Goal: Information Seeking & Learning: Check status

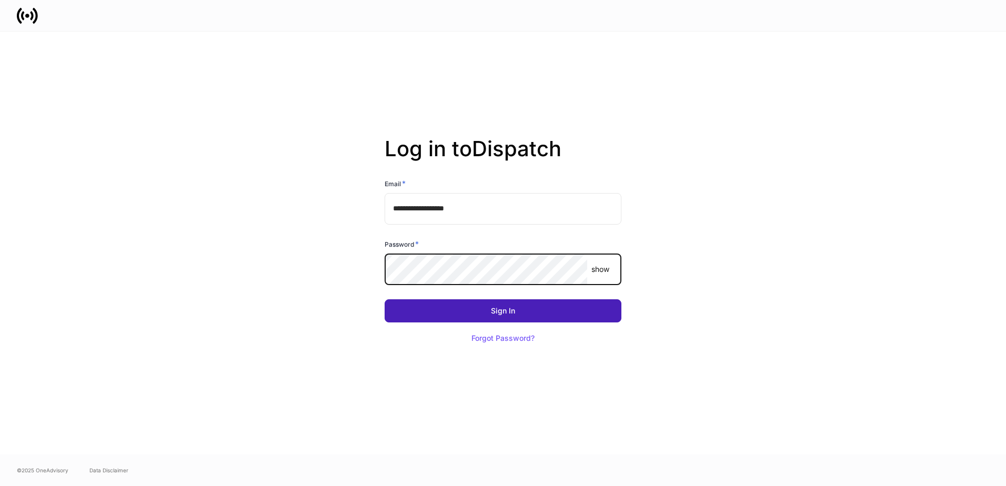
click at [471, 305] on button "Sign In" at bounding box center [503, 310] width 237 height 23
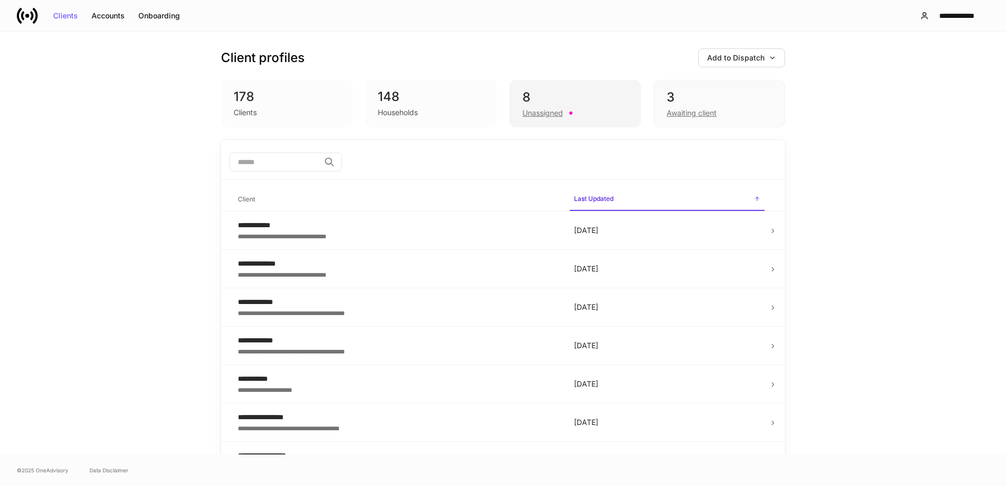
click at [572, 103] on div "8" at bounding box center [574, 97] width 105 height 17
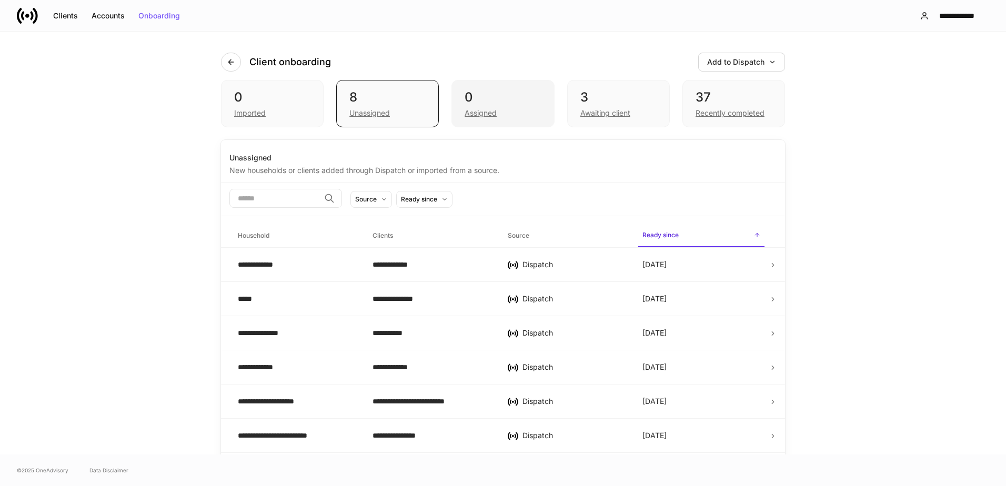
click at [529, 97] on div "0" at bounding box center [503, 97] width 76 height 17
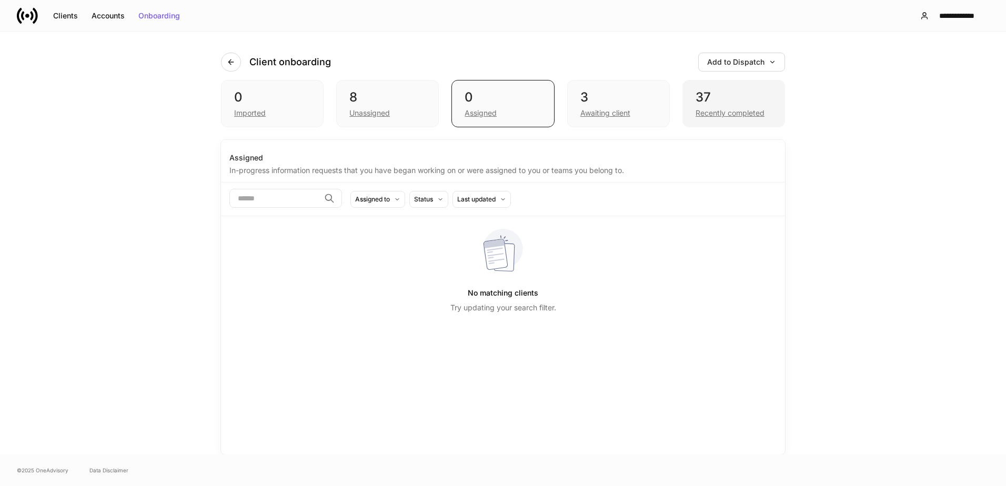
click at [728, 106] on div "Recently completed" at bounding box center [734, 112] width 76 height 13
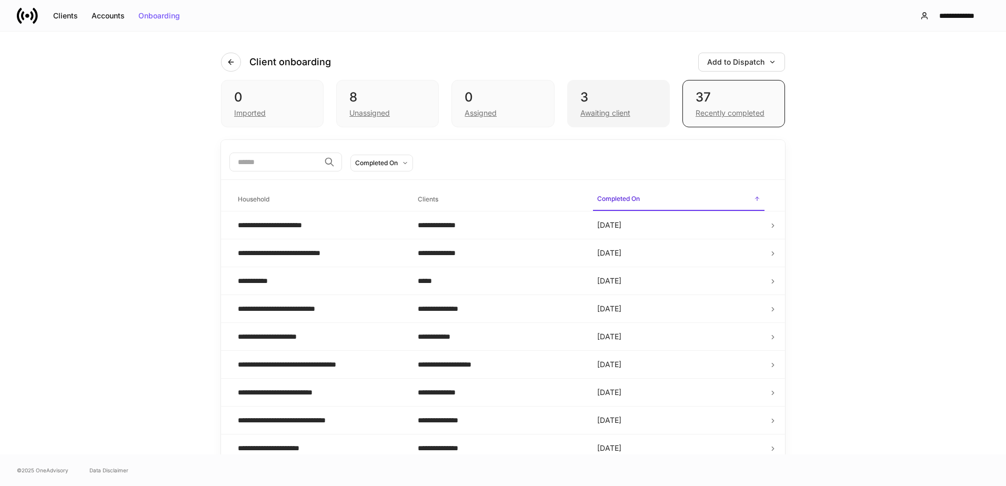
click at [612, 97] on div "3" at bounding box center [618, 97] width 76 height 17
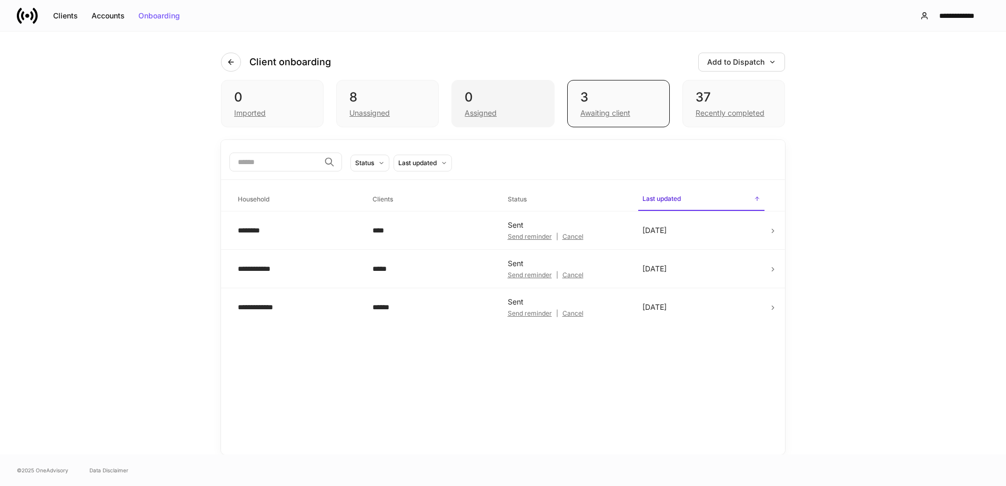
click at [499, 98] on div "0" at bounding box center [503, 97] width 76 height 17
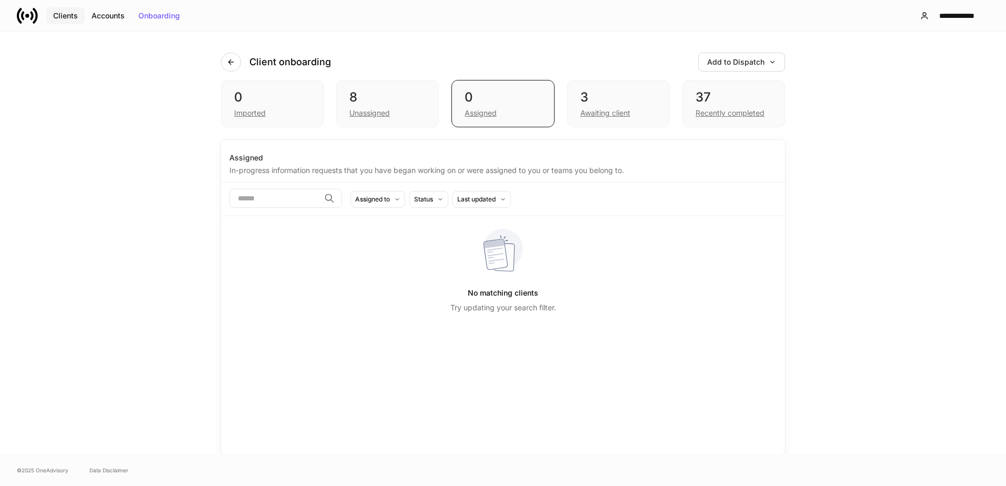
click at [59, 12] on div "Clients" at bounding box center [65, 15] width 25 height 7
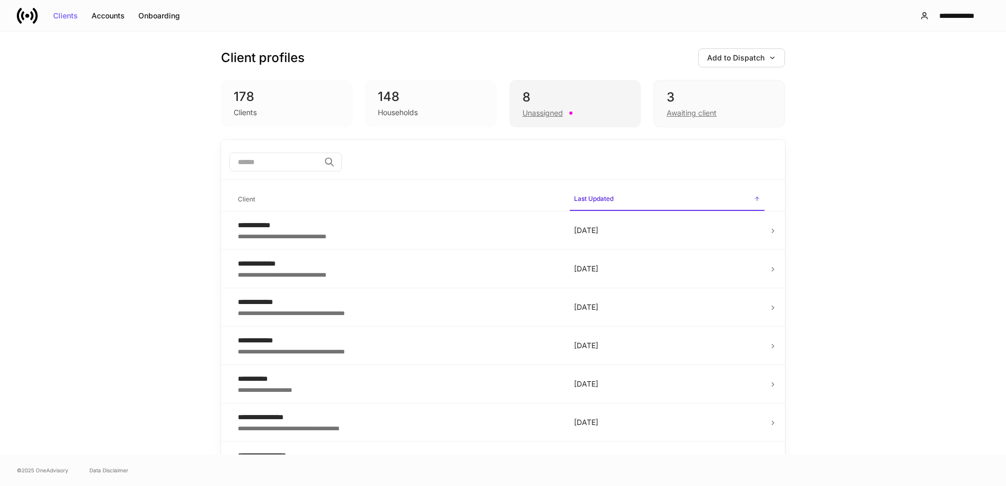
click at [556, 81] on div "8 Unassigned" at bounding box center [575, 103] width 132 height 47
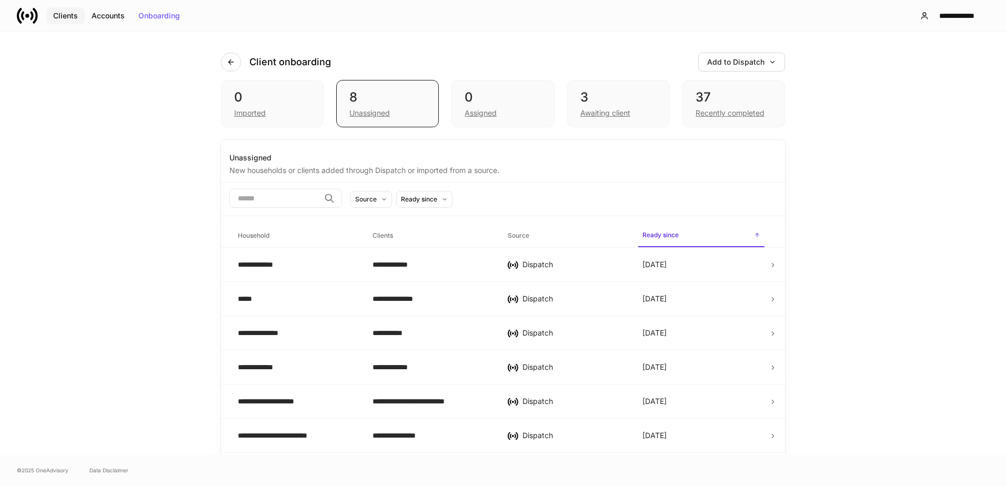
click at [66, 14] on div "Clients" at bounding box center [65, 15] width 25 height 7
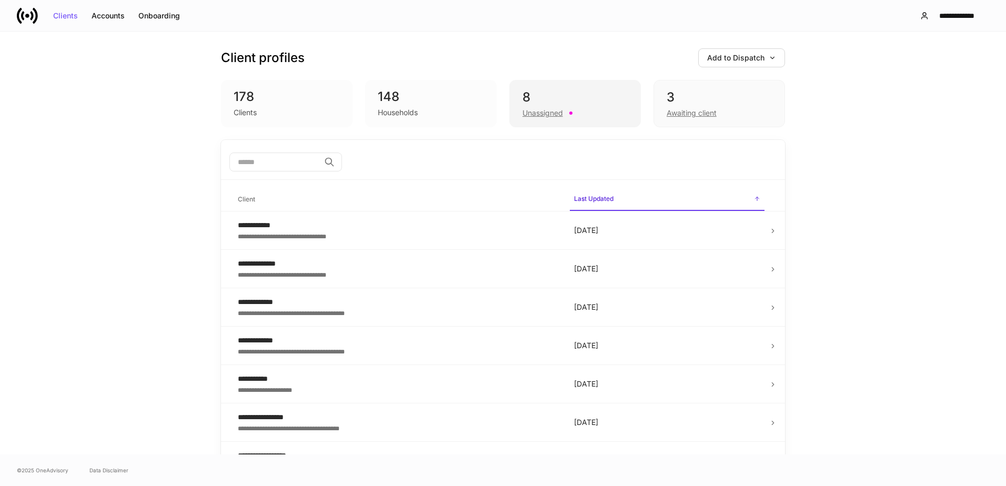
click at [552, 102] on div "8" at bounding box center [574, 97] width 105 height 17
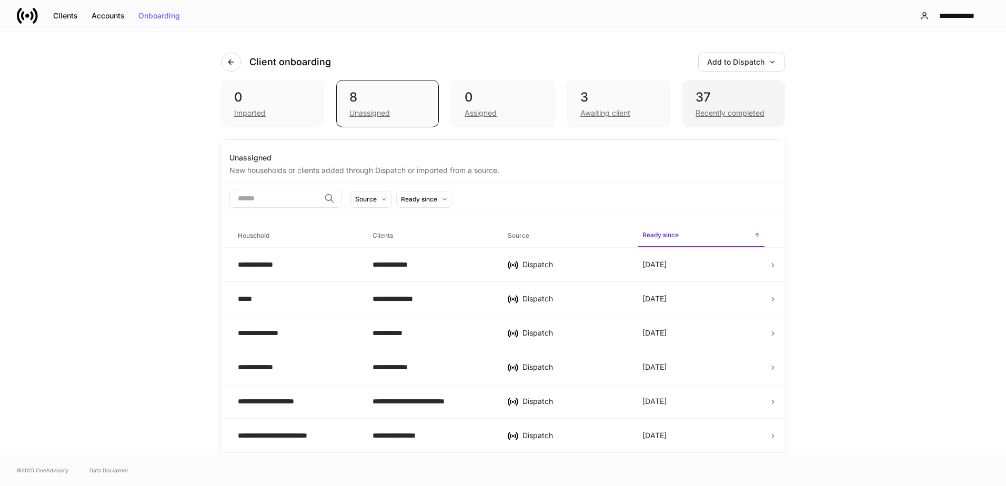
click at [712, 104] on div "37" at bounding box center [734, 97] width 76 height 17
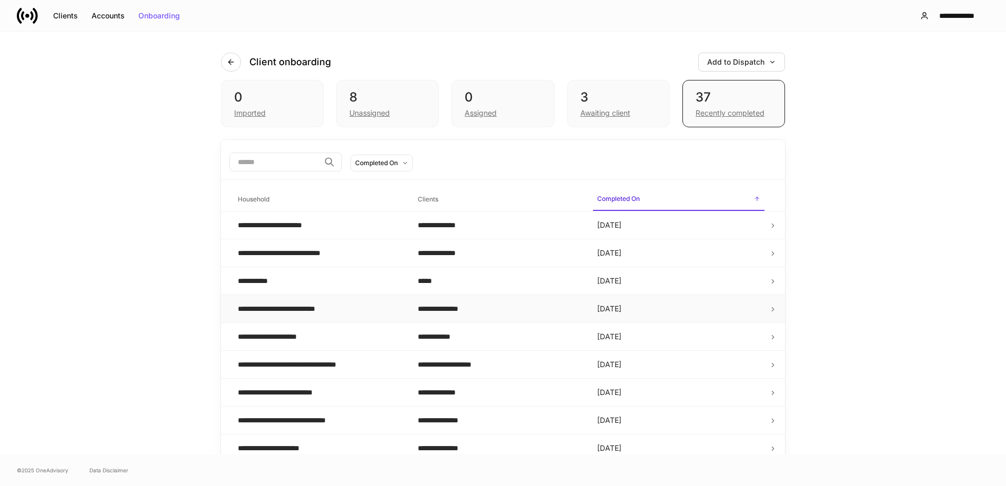
click at [329, 311] on div "**********" at bounding box center [293, 309] width 110 height 11
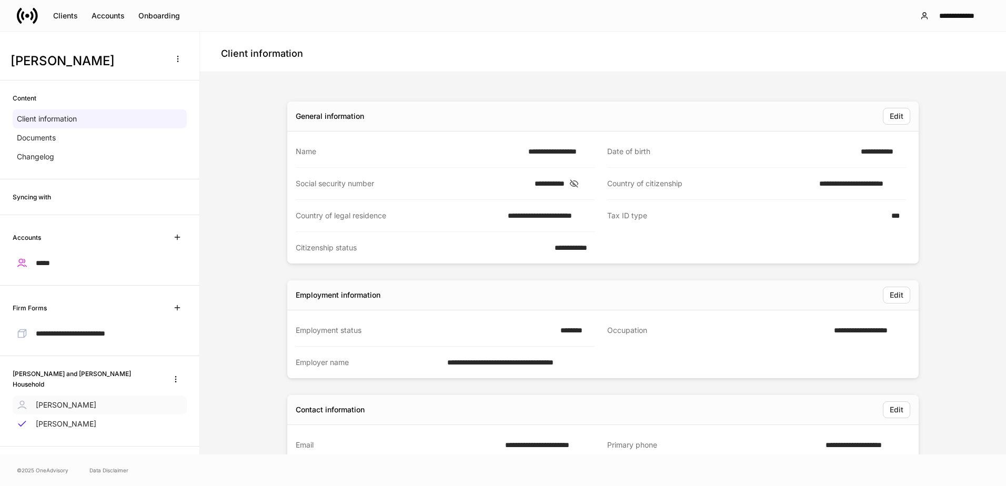
click at [71, 400] on p "[PERSON_NAME]" at bounding box center [66, 405] width 61 height 11
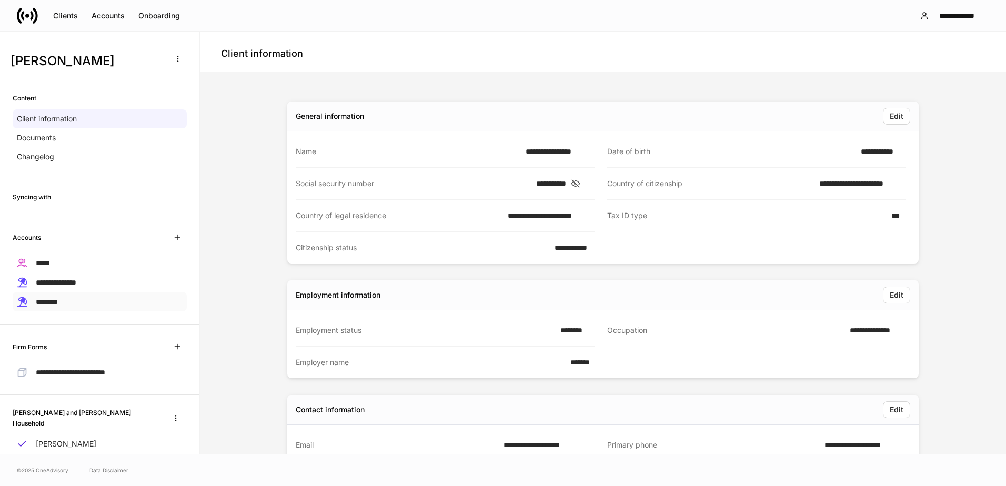
click at [57, 298] on span "********" at bounding box center [47, 301] width 22 height 7
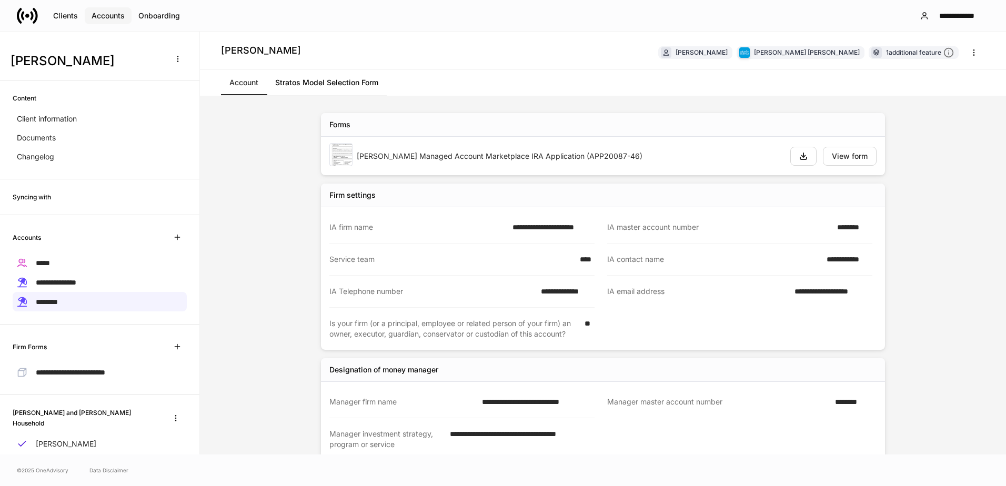
click at [119, 14] on div "Accounts" at bounding box center [108, 15] width 33 height 7
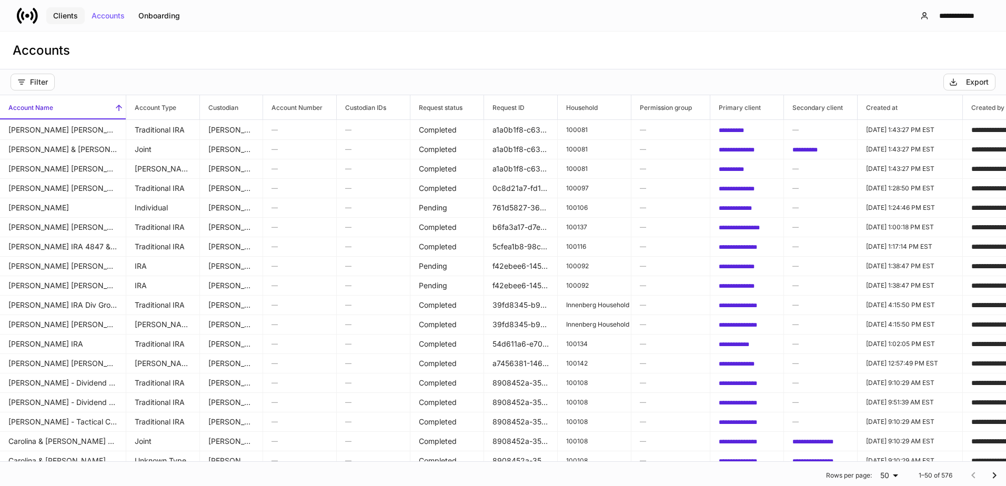
click at [62, 15] on div "Clients" at bounding box center [65, 15] width 25 height 7
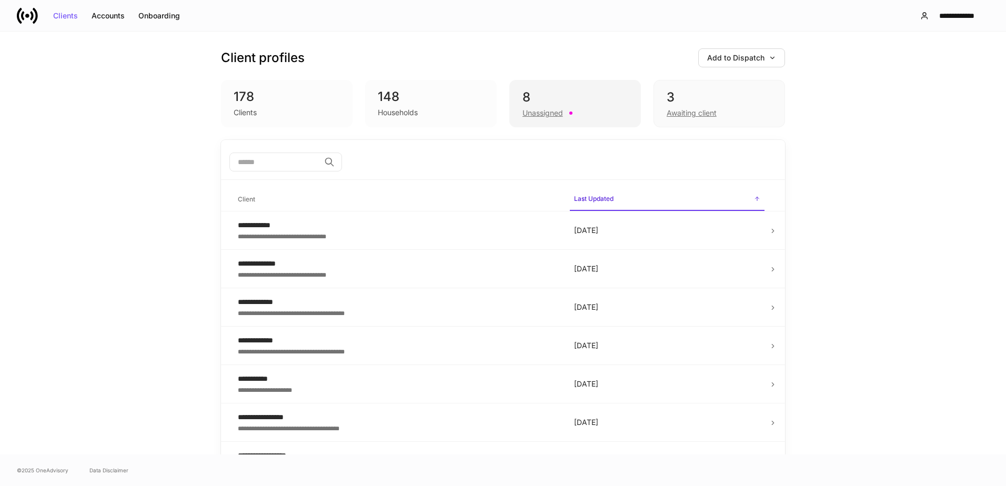
click at [581, 101] on div "8" at bounding box center [574, 97] width 105 height 17
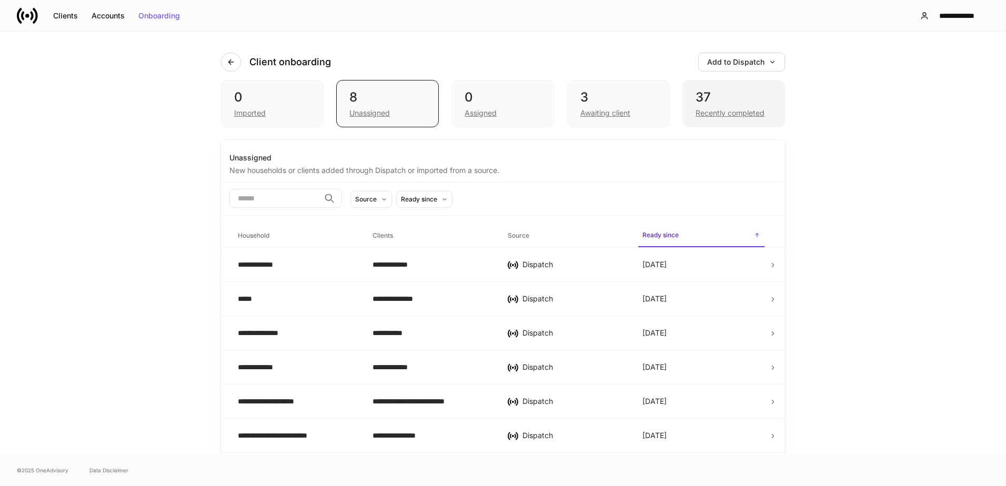
click at [721, 108] on div "Recently completed" at bounding box center [730, 113] width 69 height 11
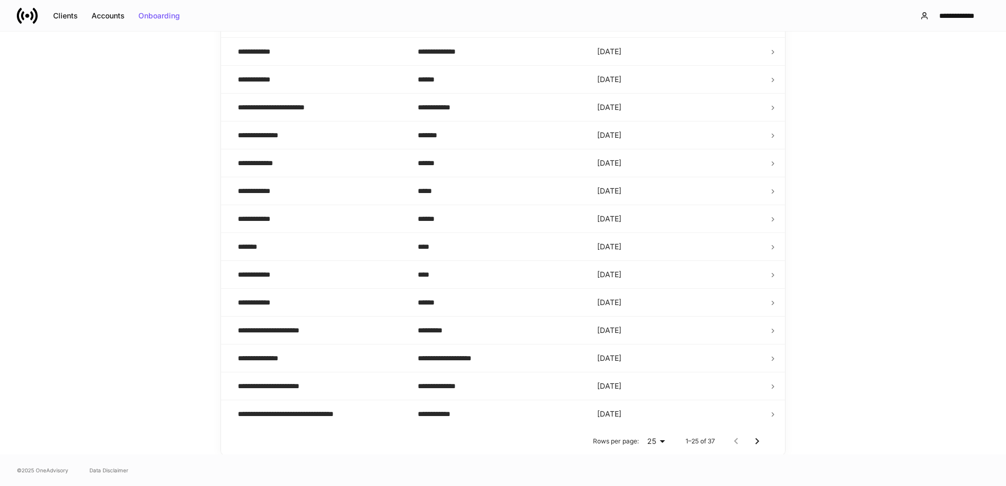
scroll to position [481, 0]
click at [755, 443] on icon "Go to next page" at bounding box center [757, 441] width 13 height 13
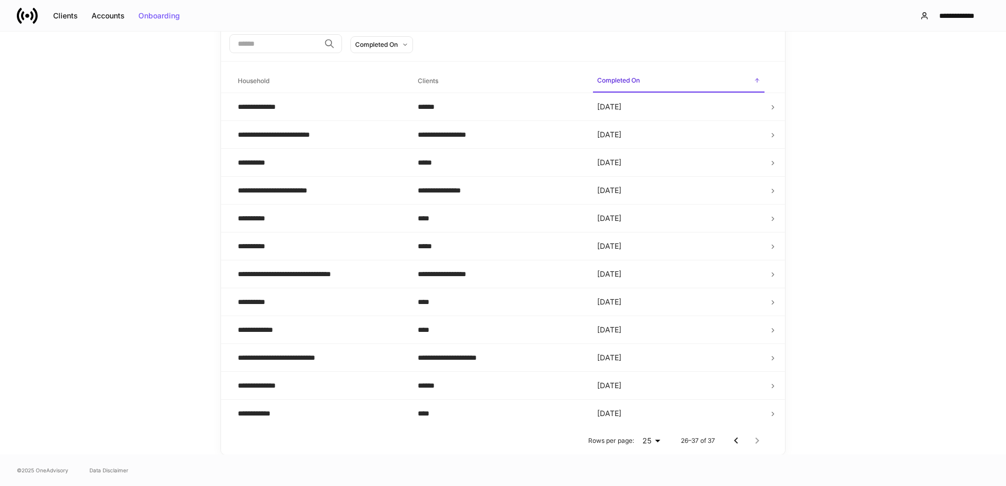
click at [752, 442] on div at bounding box center [747, 440] width 42 height 21
click at [735, 441] on icon "Go to previous page" at bounding box center [736, 441] width 13 height 13
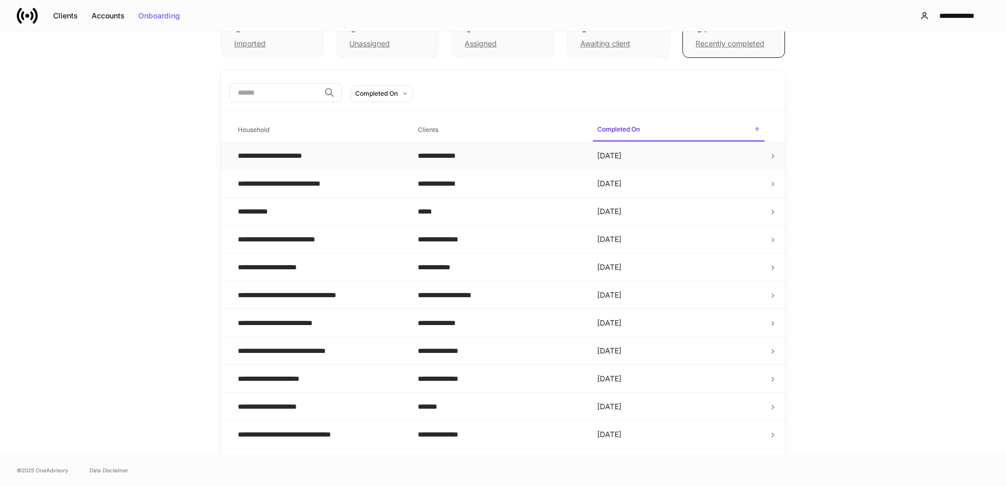
scroll to position [0, 0]
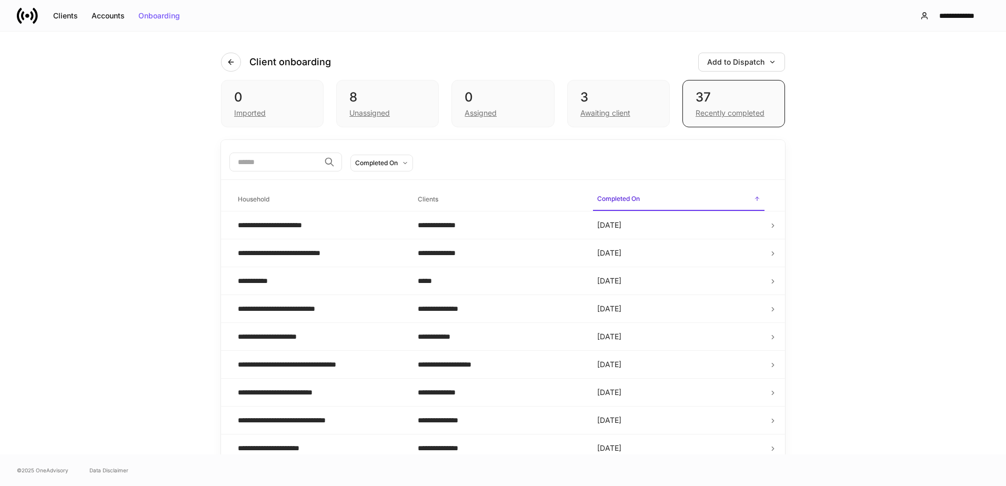
click at [296, 163] on input "search" at bounding box center [274, 162] width 91 height 19
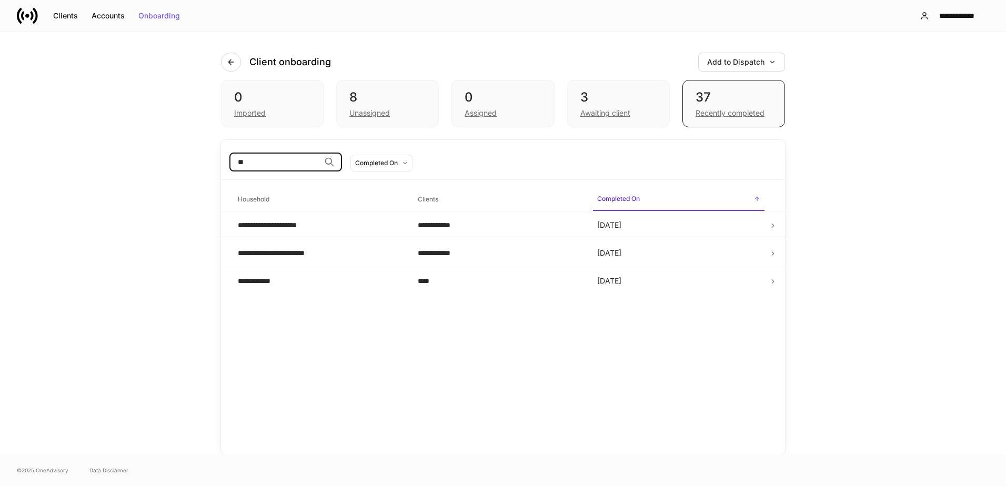
type input "*"
